Goal: Check status: Check status

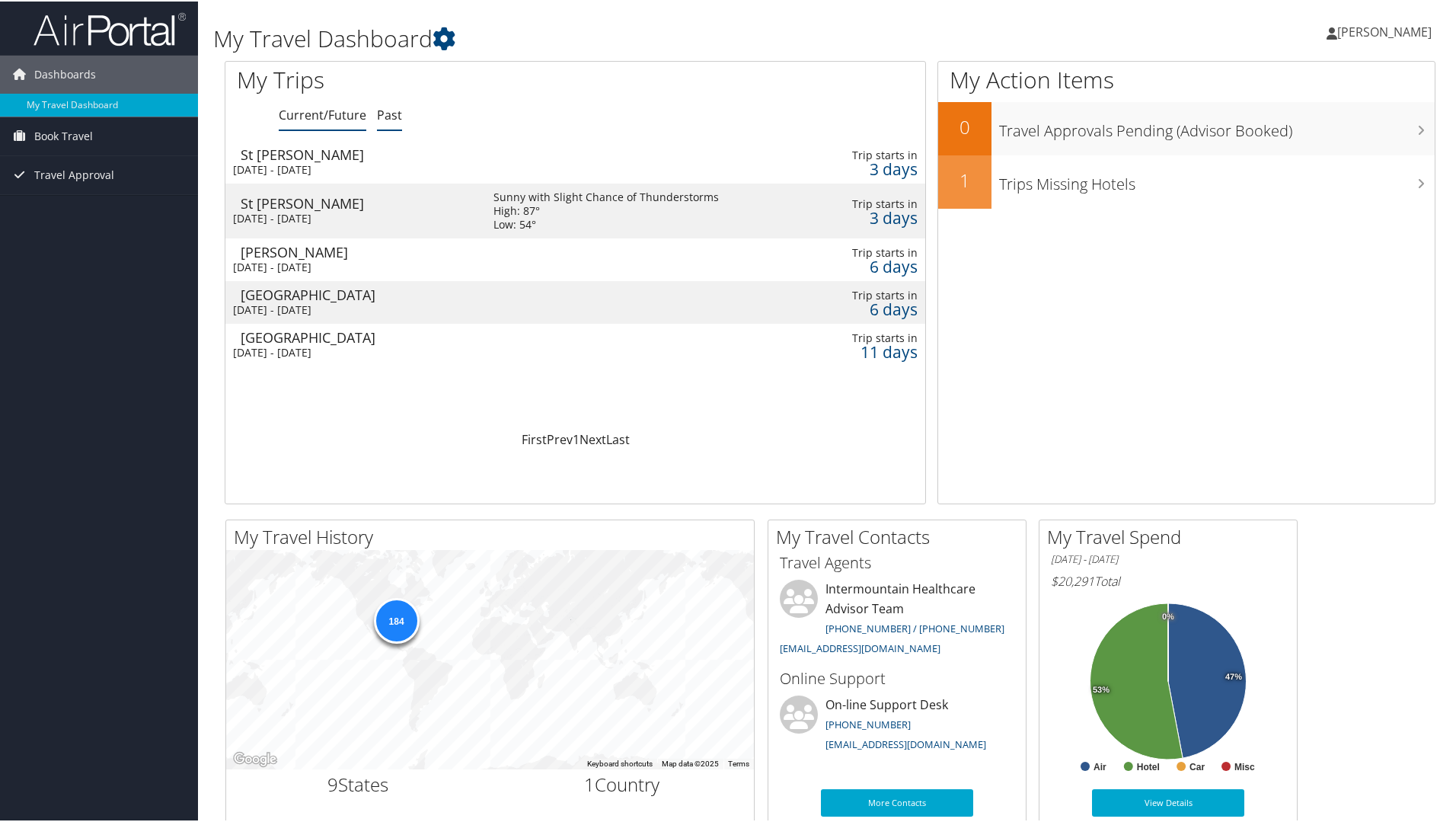
click at [397, 112] on link "Past" at bounding box center [389, 113] width 25 height 17
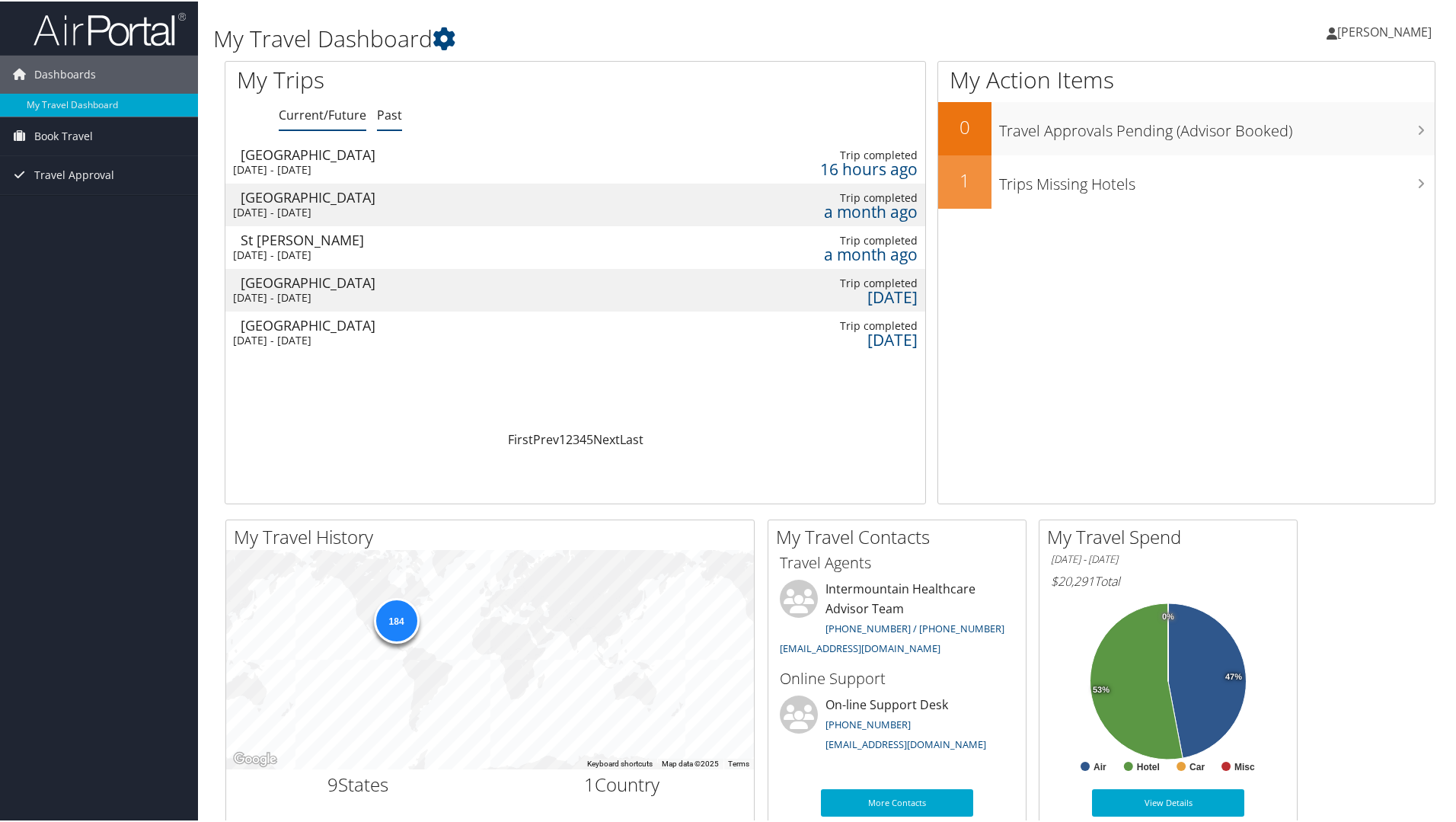
click at [315, 110] on link "Current/Future" at bounding box center [323, 113] width 87 height 17
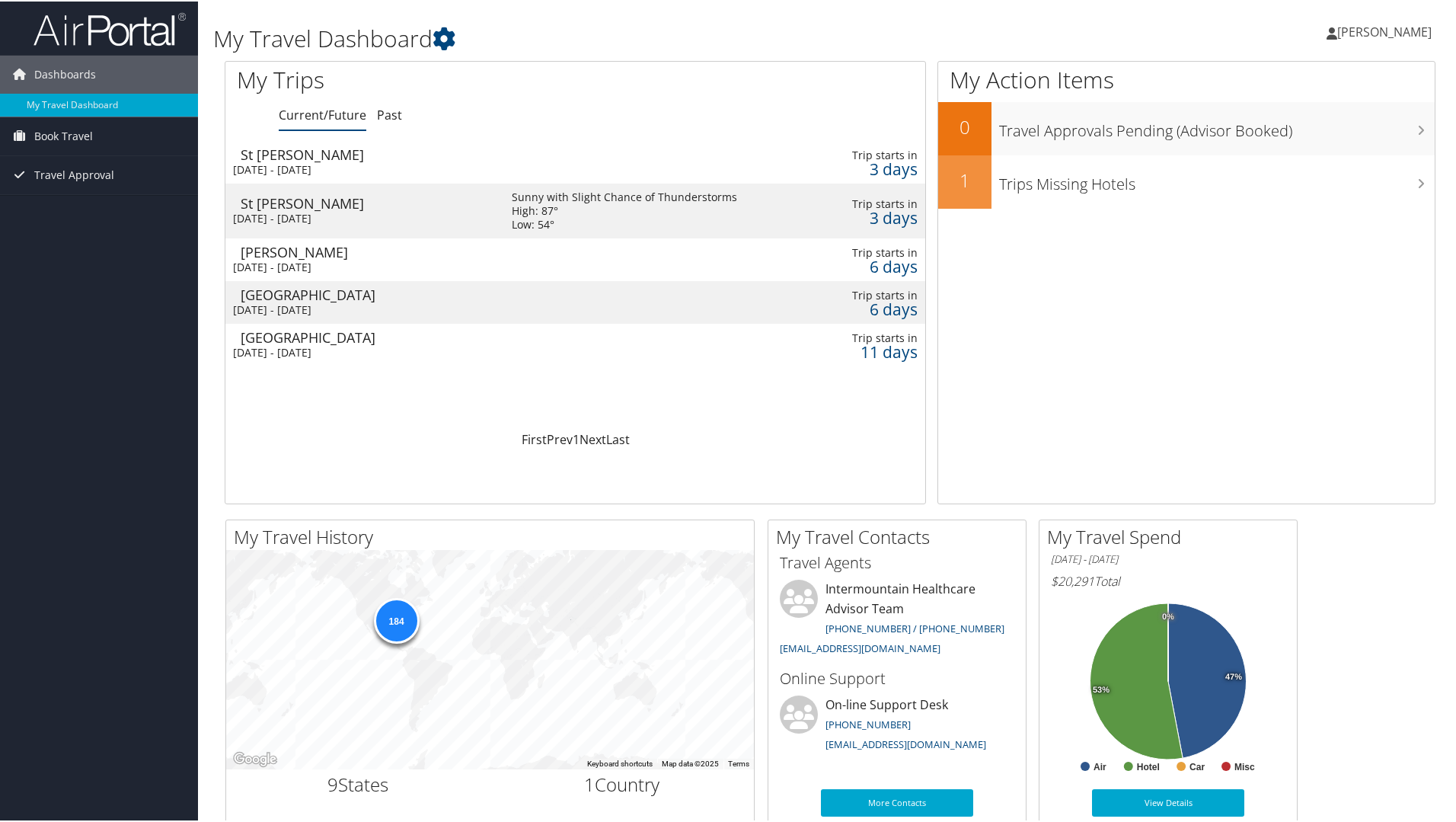
click at [281, 204] on div "St [PERSON_NAME]" at bounding box center [369, 201] width 256 height 14
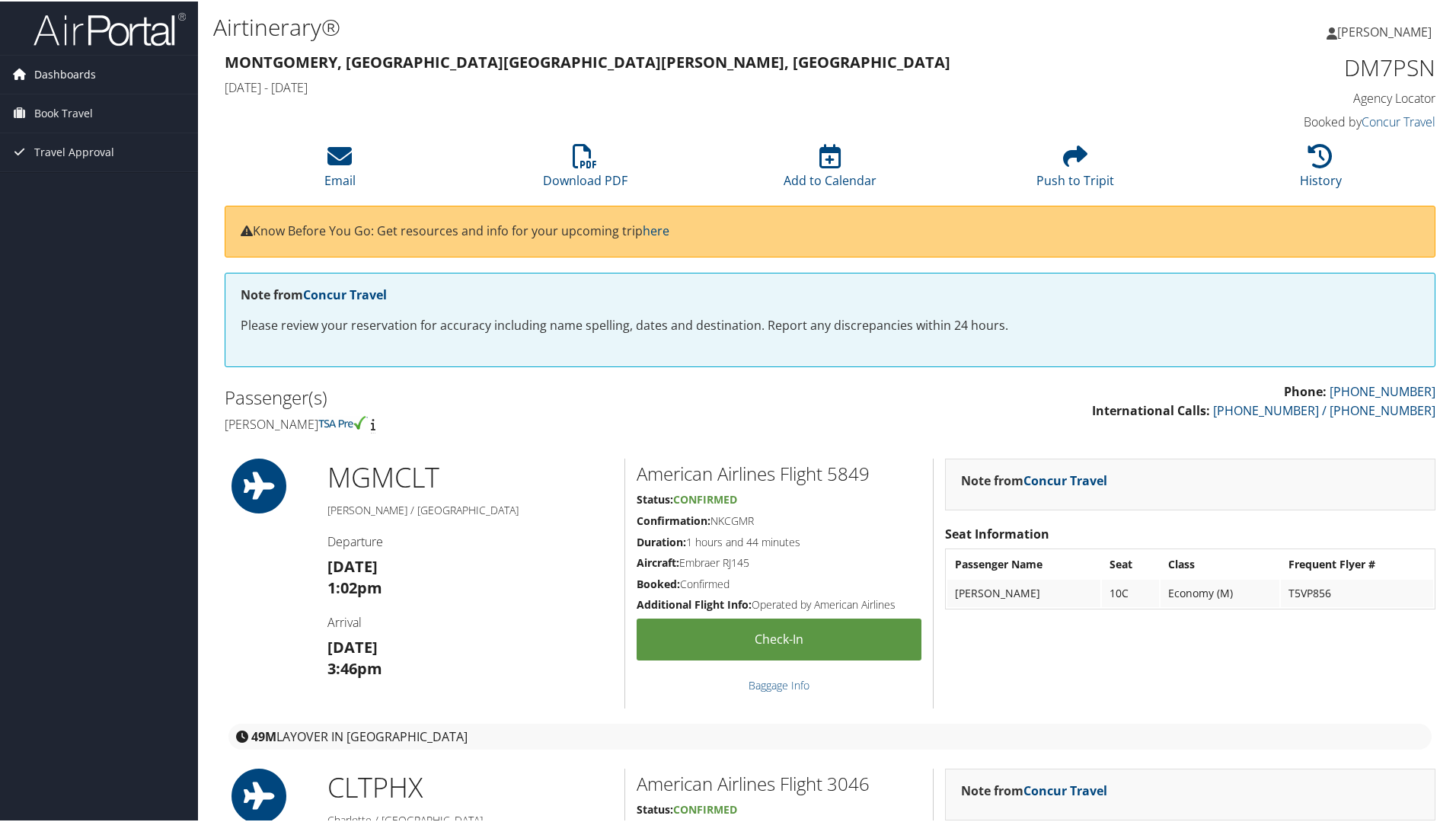
click at [66, 74] on span "Dashboards" at bounding box center [65, 73] width 61 height 38
click at [99, 96] on link "My Travel Dashboard" at bounding box center [99, 104] width 198 height 23
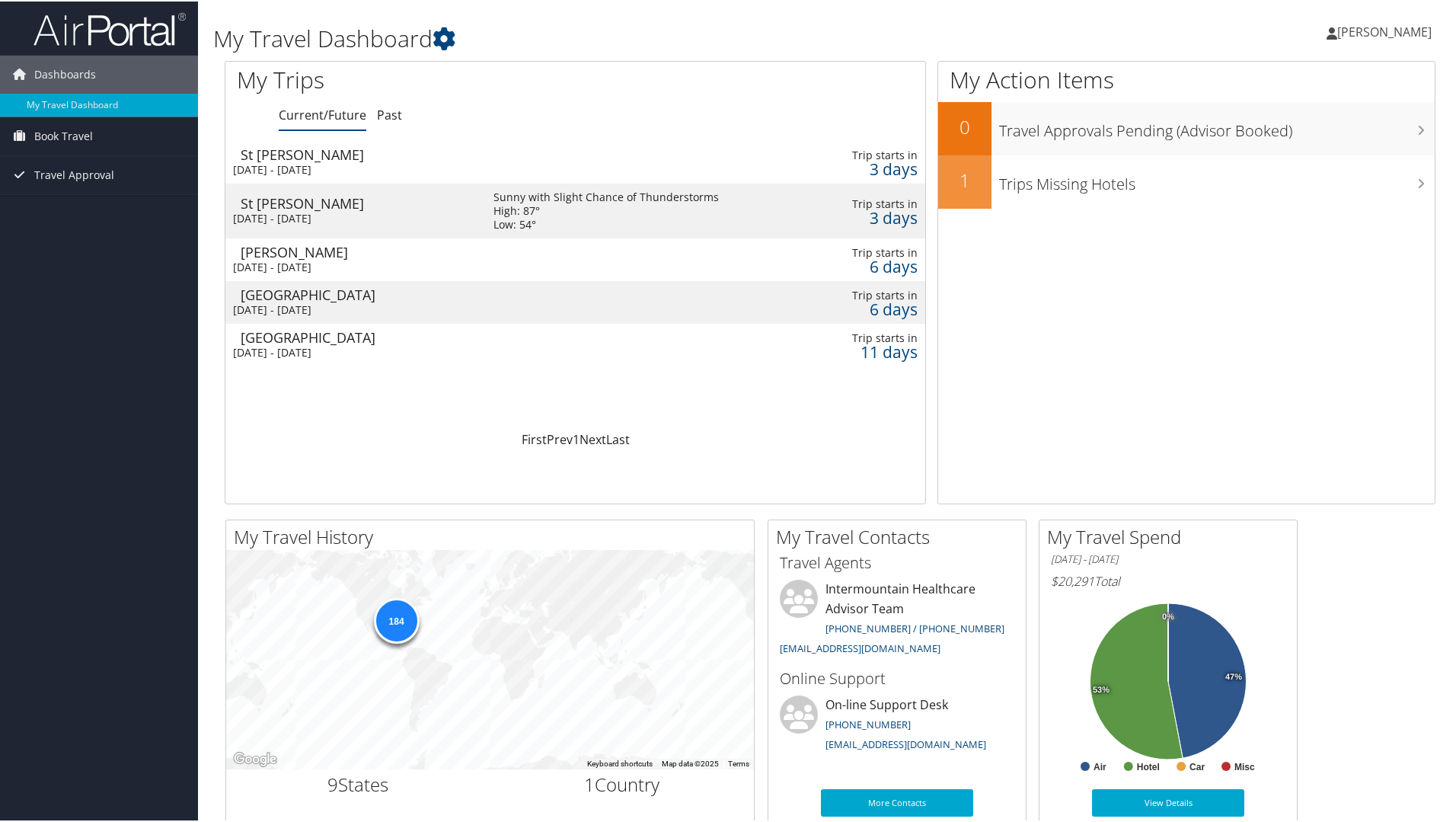
click at [310, 254] on div "[PERSON_NAME]" at bounding box center [360, 250] width 238 height 14
